Goal: Transaction & Acquisition: Download file/media

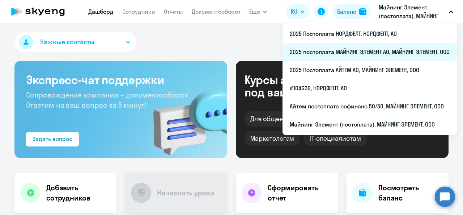
click at [372, 50] on li "2025 постоплата МАЙНИНГ ЭЛЕМЕНТ АО, МАЙНИНГ ЭЛЕМЕНТ, ООО" at bounding box center [370, 52] width 174 height 18
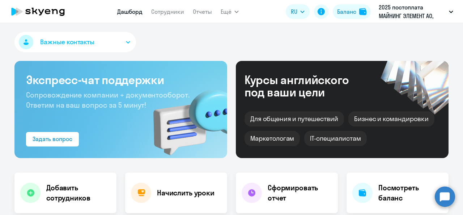
click at [150, 13] on nav "Дашборд Сотрудники Отчеты" at bounding box center [164, 11] width 95 height 14
click at [161, 11] on link "Сотрудники" at bounding box center [167, 11] width 33 height 7
select select "30"
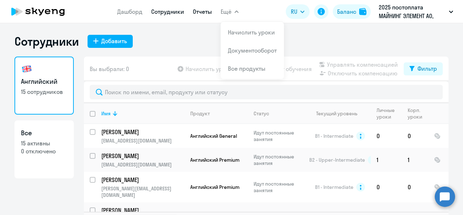
click at [204, 10] on link "Отчеты" at bounding box center [202, 11] width 19 height 7
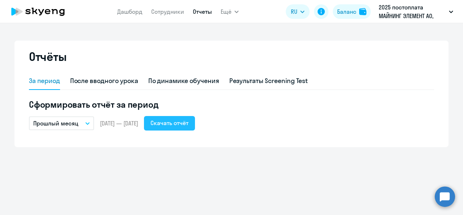
click at [189, 125] on div "Скачать отчёт" at bounding box center [170, 122] width 38 height 9
